Goal: Complete application form

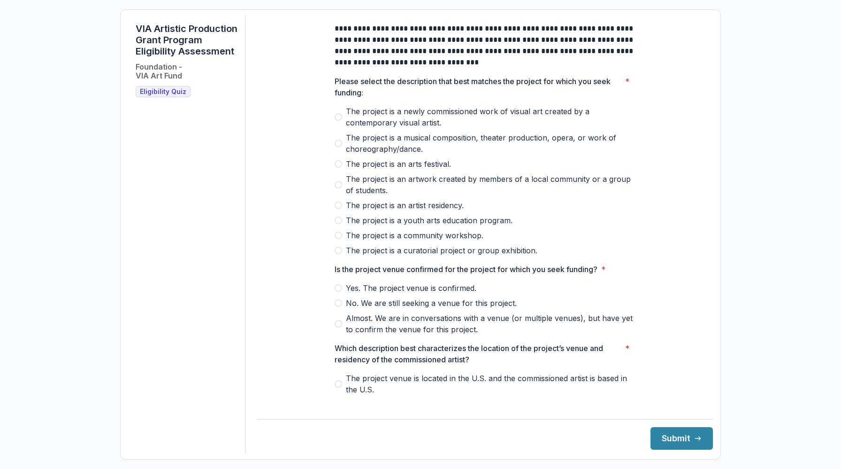
click at [406, 141] on span "The project is a musical composition, theater production, opera, or work of cho…" at bounding box center [490, 143] width 289 height 23
click at [404, 126] on span "The project is a newly commissioned work of visual art created by a contemporar…" at bounding box center [490, 117] width 289 height 23
click at [669, 433] on button "Submit" at bounding box center [682, 438] width 62 height 23
click at [438, 335] on span "Almost. We are in conversations with a venue (or multiple venues), but have yet…" at bounding box center [490, 323] width 289 height 23
click at [442, 308] on span "No. We are still seeking a venue for this project." at bounding box center [431, 302] width 171 height 11
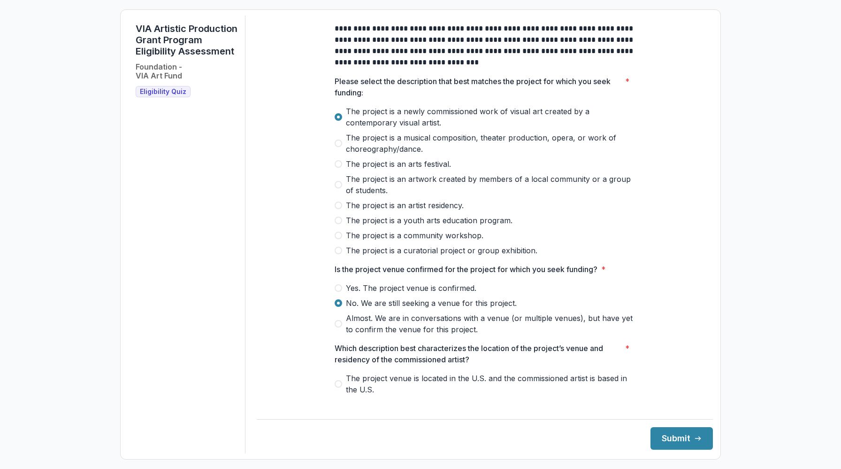
click at [463, 388] on span "The project venue is located in the U.S. and the commissioned artist is based i…" at bounding box center [490, 383] width 289 height 23
click at [656, 440] on button "Submit" at bounding box center [682, 438] width 62 height 23
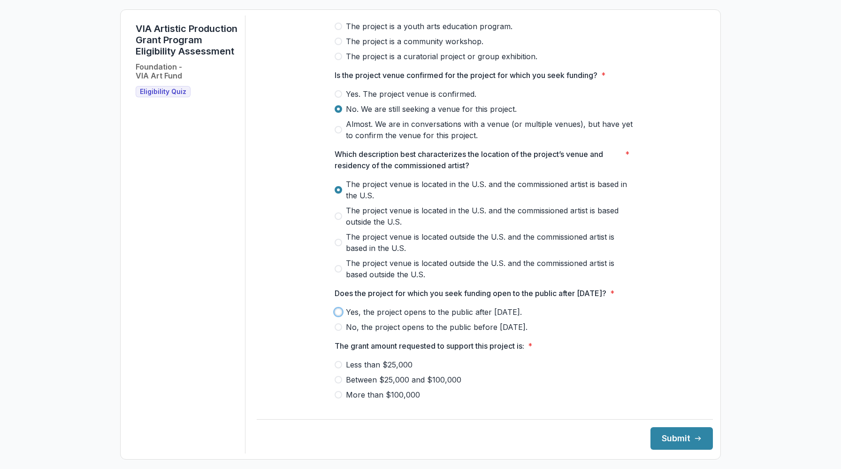
scroll to position [285, 0]
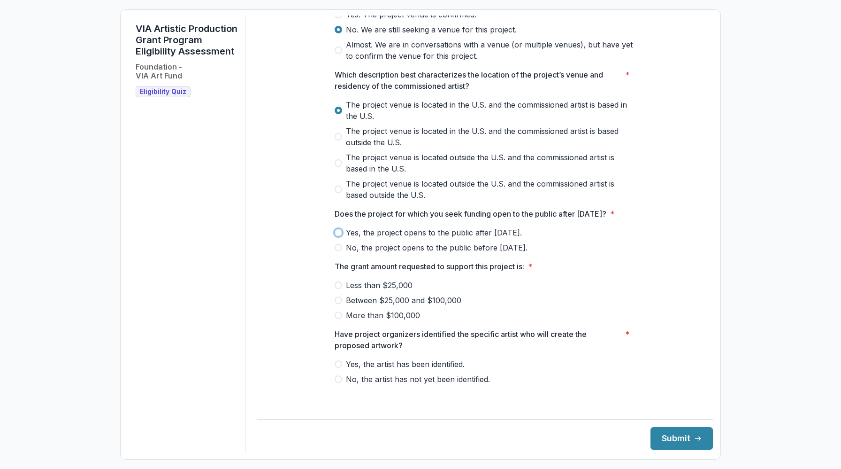
click at [500, 238] on span "Yes, the project opens to the public after [DATE]." at bounding box center [434, 232] width 176 height 11
click at [393, 279] on div at bounding box center [485, 278] width 300 height 4
click at [393, 291] on span "Less than $25,000" at bounding box center [379, 284] width 67 height 11
click at [432, 369] on span "Yes, the artist has been identified." at bounding box center [405, 363] width 119 height 11
click at [685, 435] on button "Submit" at bounding box center [682, 438] width 62 height 23
